Goal: Information Seeking & Learning: Learn about a topic

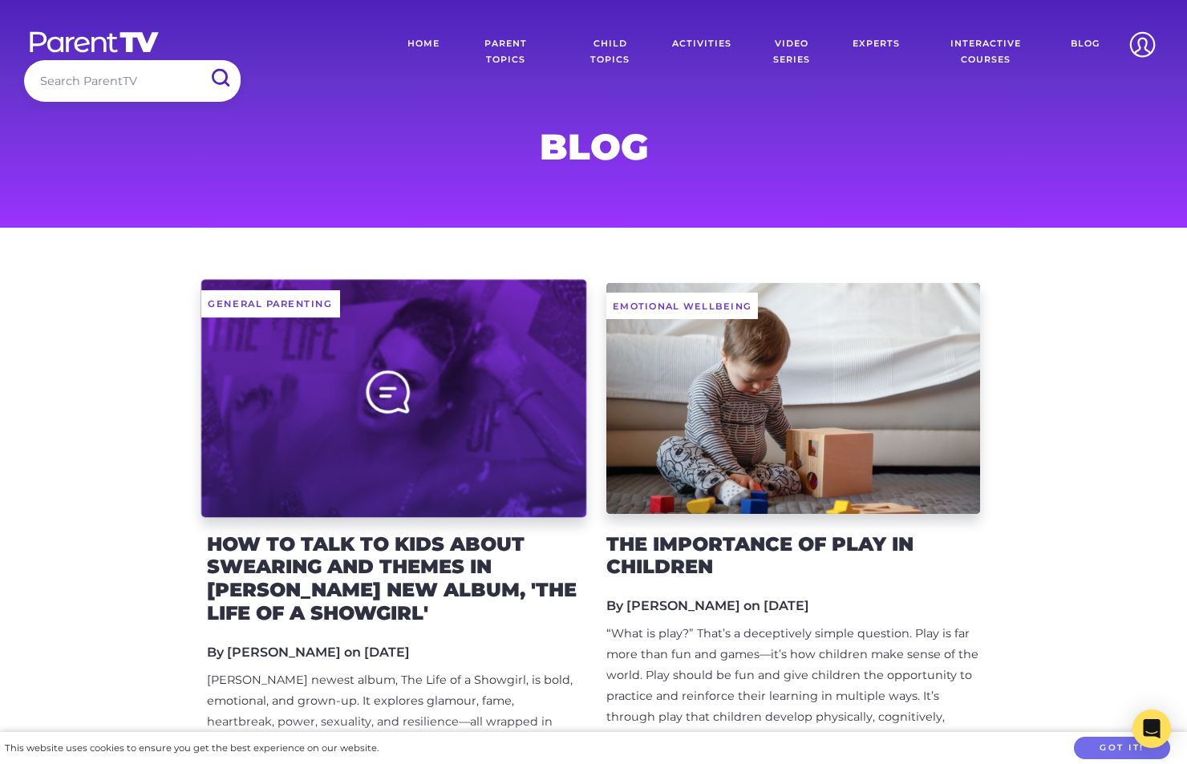
click at [336, 390] on div at bounding box center [393, 398] width 385 height 238
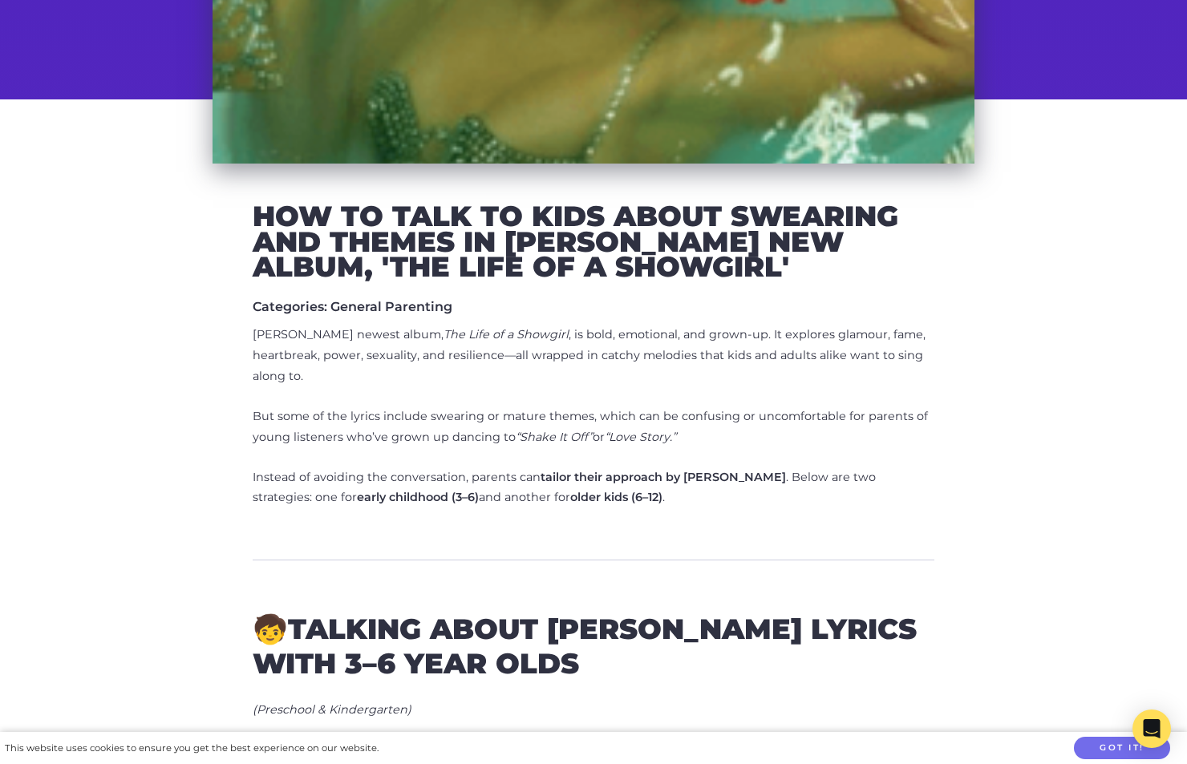
scroll to position [465, 0]
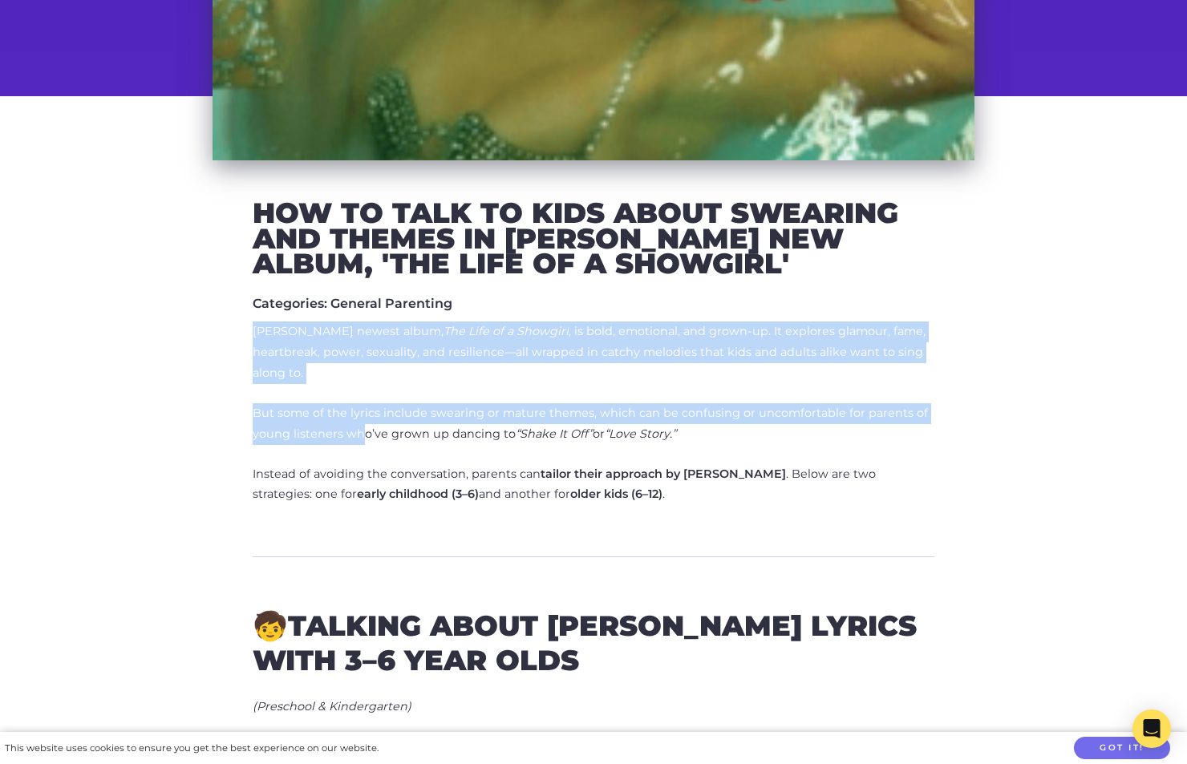
drag, startPoint x: 252, startPoint y: 331, endPoint x: 361, endPoint y: 435, distance: 150.8
click at [363, 362] on p "[PERSON_NAME] newest album, The Life of a Showgirl , is bold, emotional, and gr…" at bounding box center [593, 352] width 681 height 63
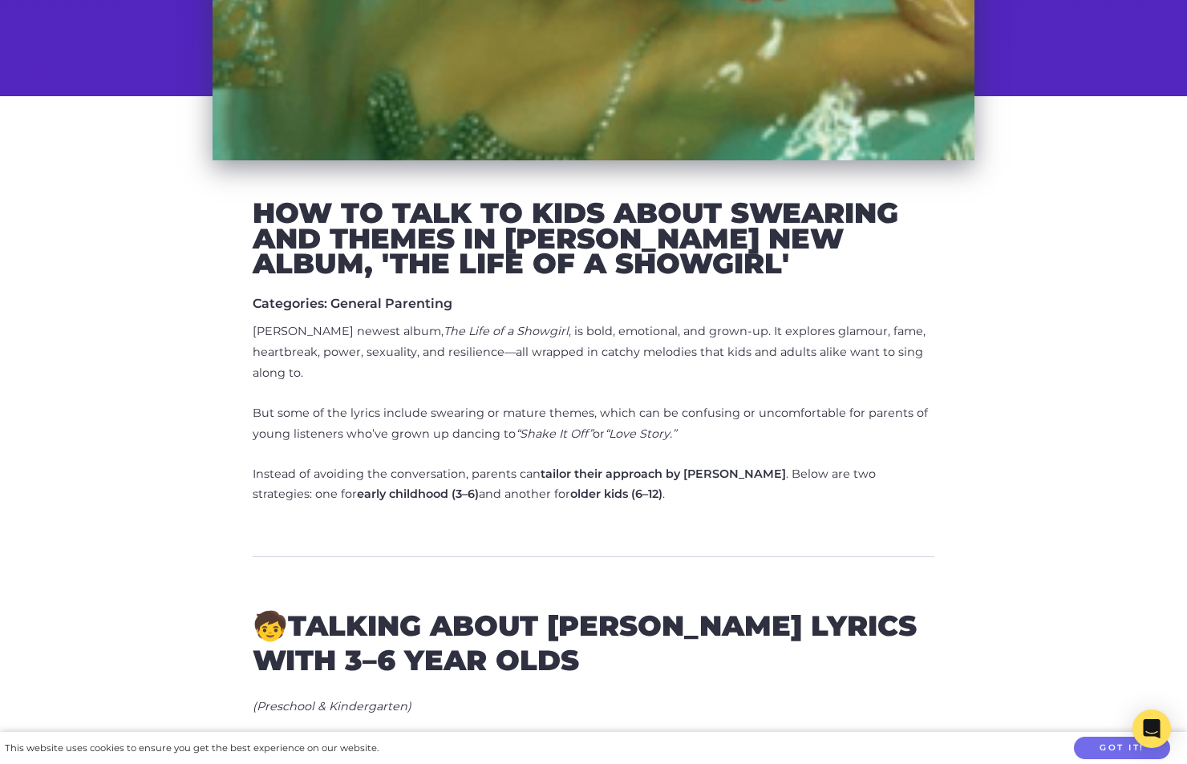
scroll to position [0, 0]
